Goal: Information Seeking & Learning: Learn about a topic

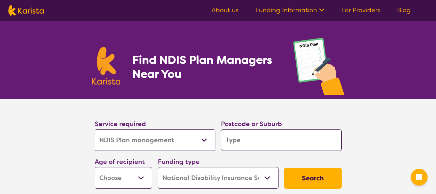
select select "NDIS Plan management"
select select "NDIS"
select select "NDIS Plan management"
select select "NDIS"
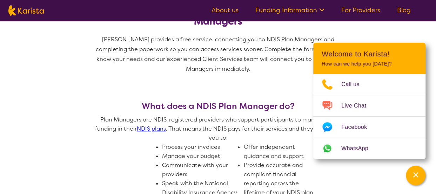
scroll to position [281, 0]
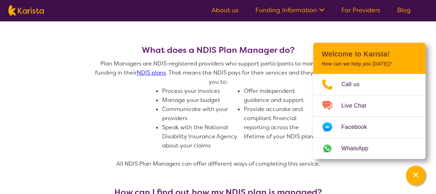
click at [150, 72] on link "NDIS plans" at bounding box center [151, 72] width 29 height 7
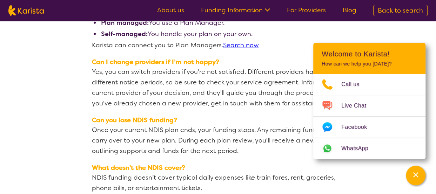
scroll to position [1066, 0]
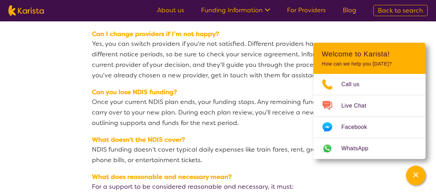
click at [246, 11] on link "Funding Information" at bounding box center [235, 10] width 69 height 8
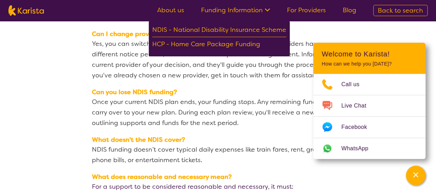
click at [304, 10] on link "For Providers" at bounding box center [306, 10] width 39 height 8
